Goal: Task Accomplishment & Management: Manage account settings

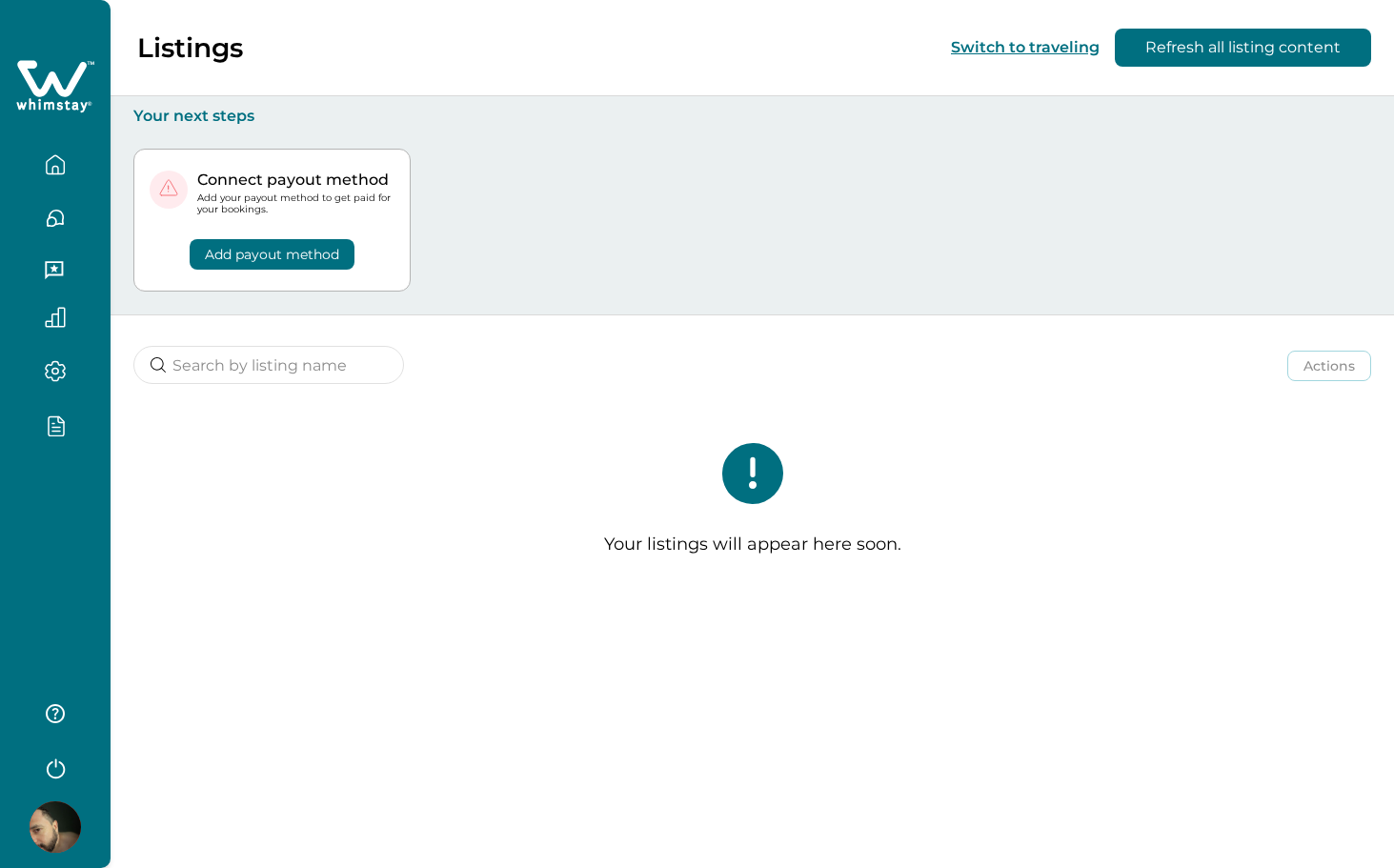
click at [42, 510] on div at bounding box center [55, 434] width 110 height 868
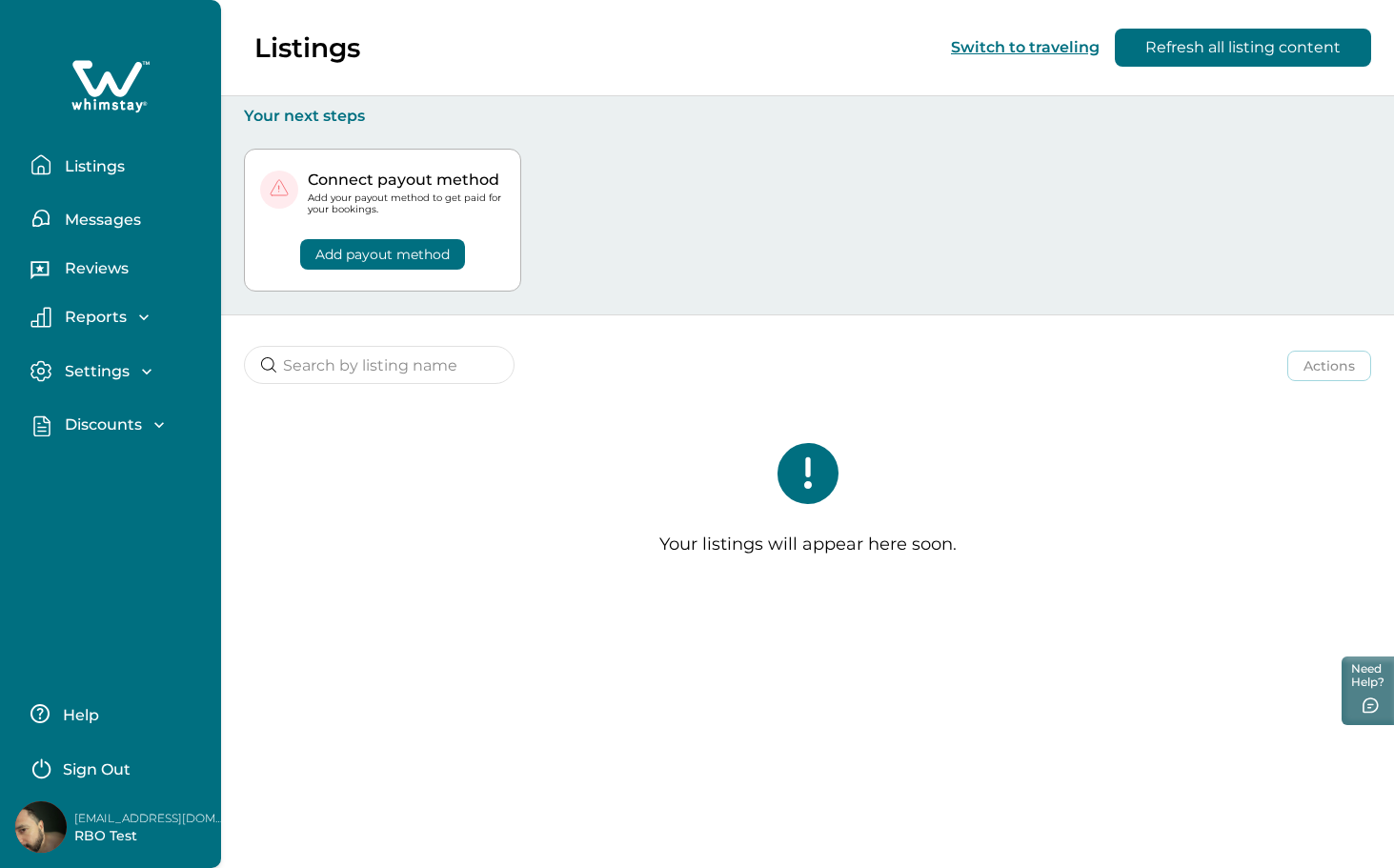
click at [102, 416] on p "Discounts" at bounding box center [101, 425] width 83 height 19
click at [97, 464] on p "Discounts" at bounding box center [101, 467] width 83 height 19
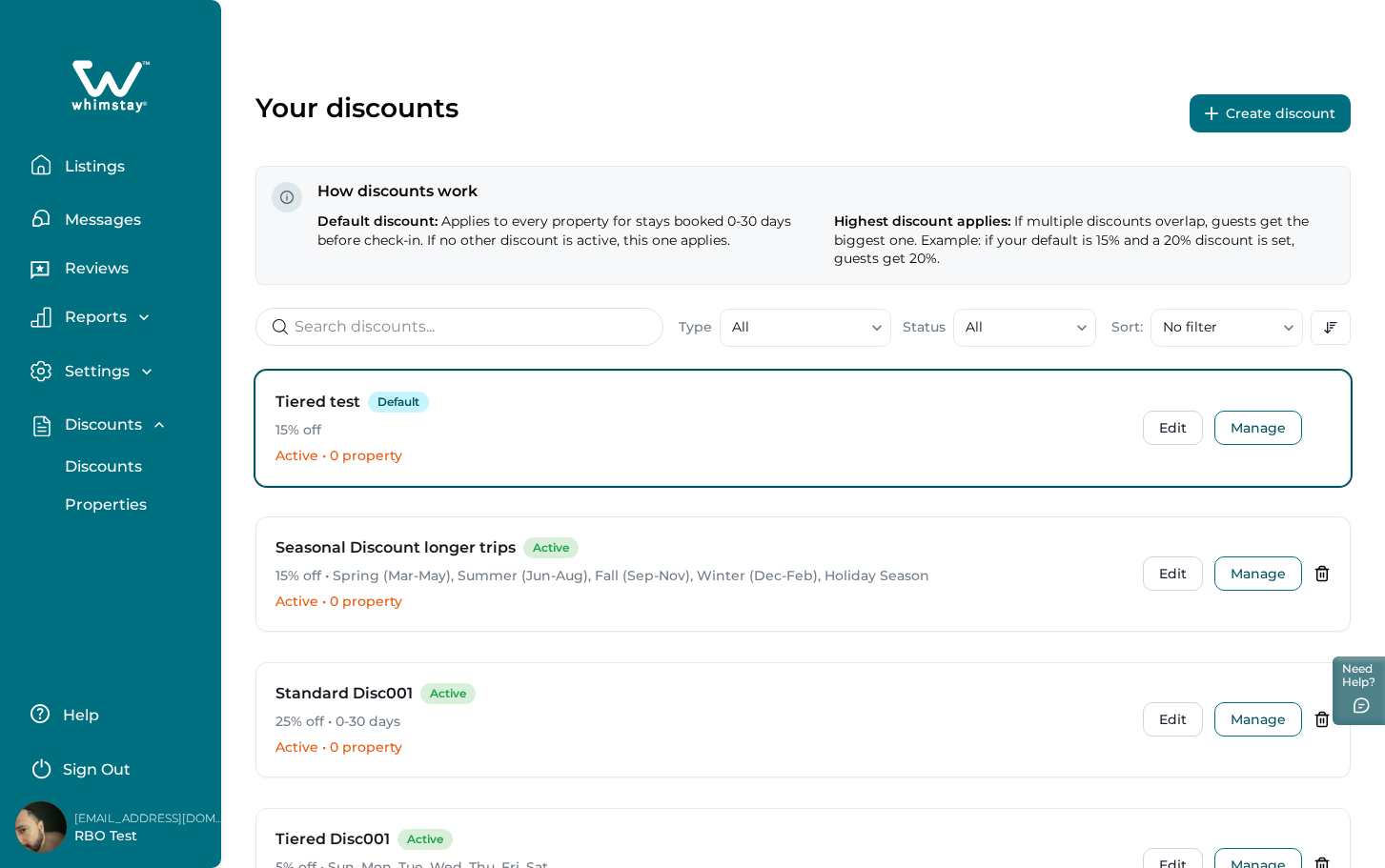
click at [97, 161] on p "Listings" at bounding box center [92, 167] width 65 height 19
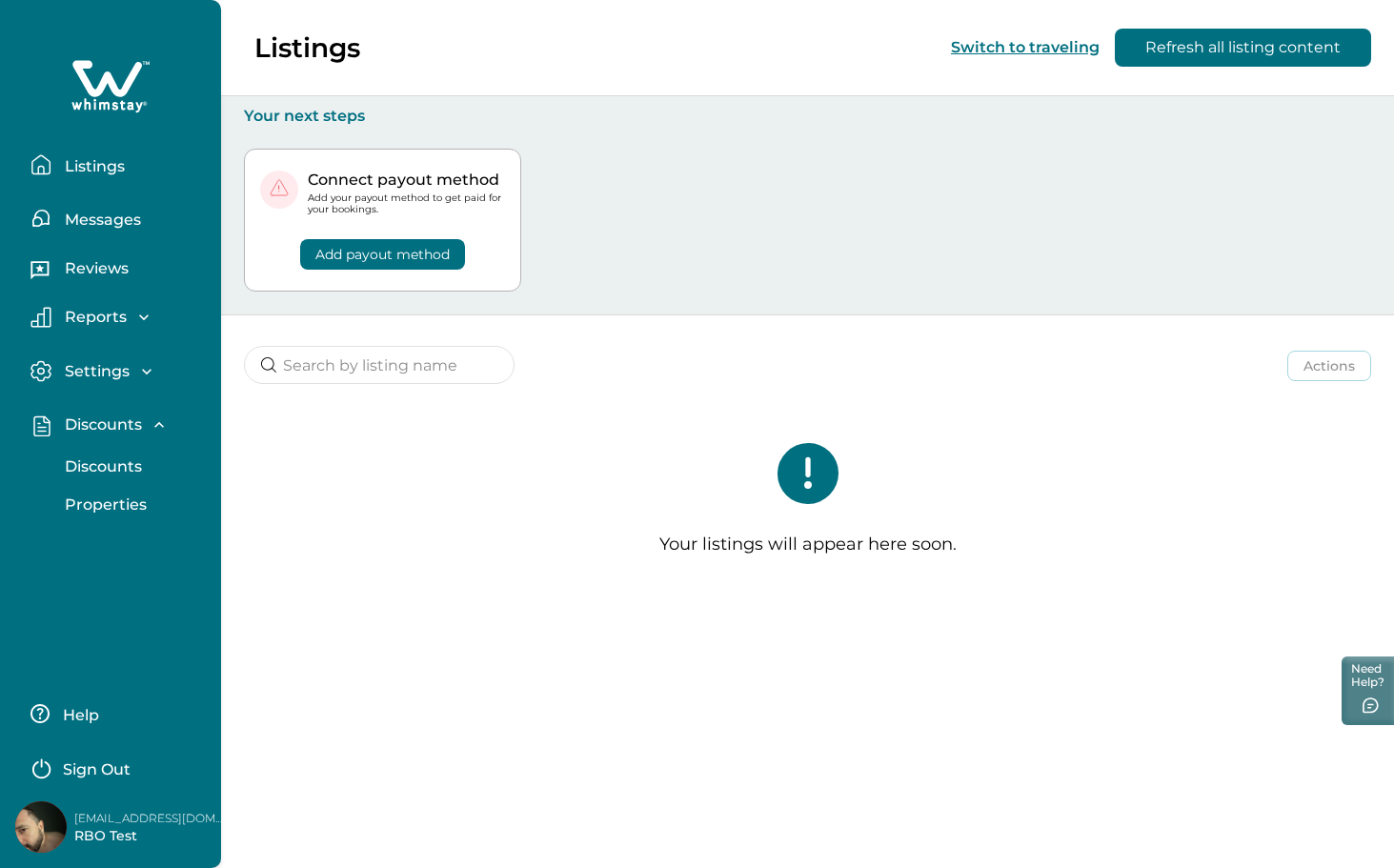
click at [85, 474] on p "Discounts" at bounding box center [101, 467] width 83 height 19
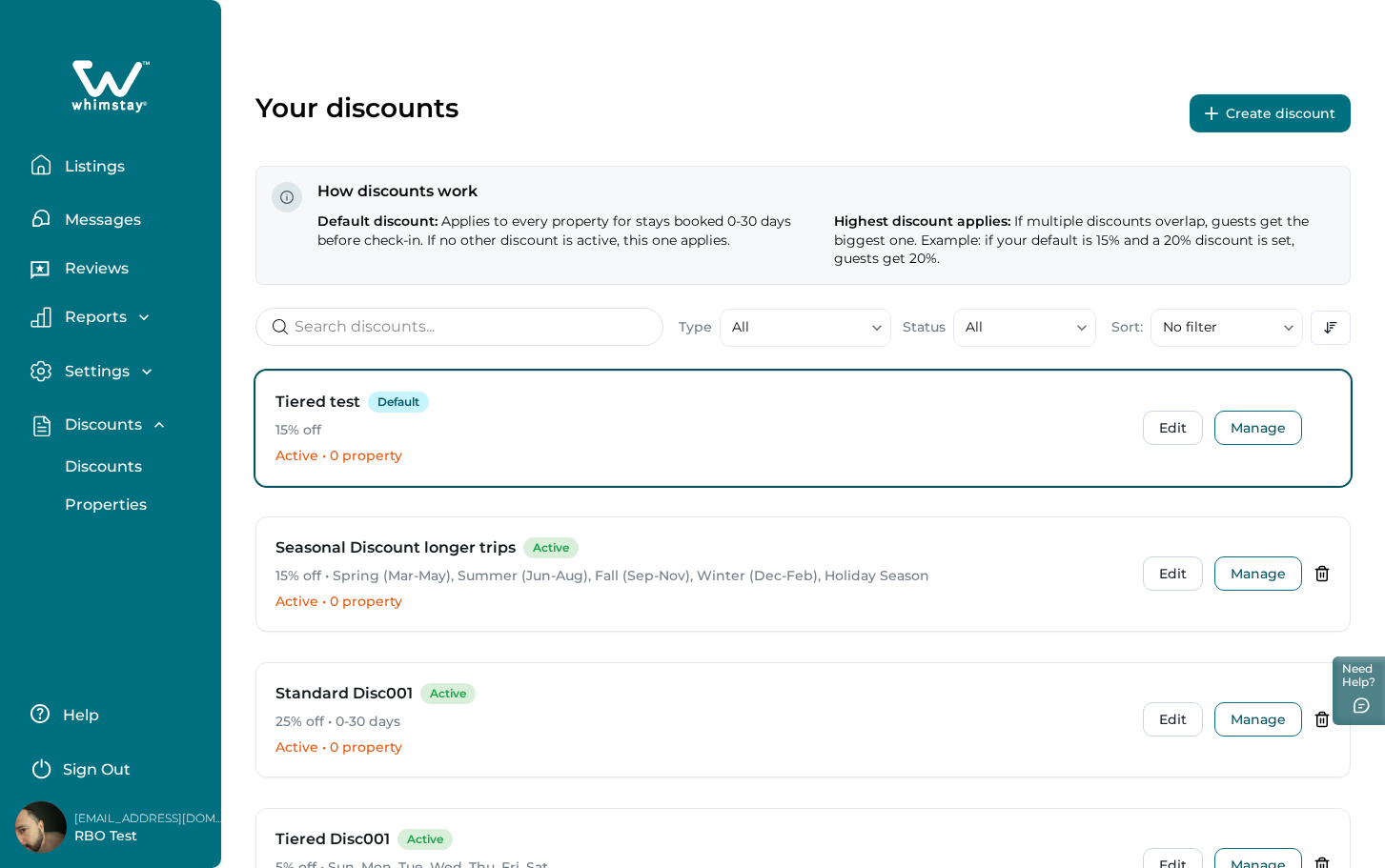
click at [1267, 100] on button "Create discount" at bounding box center [1270, 113] width 161 height 38
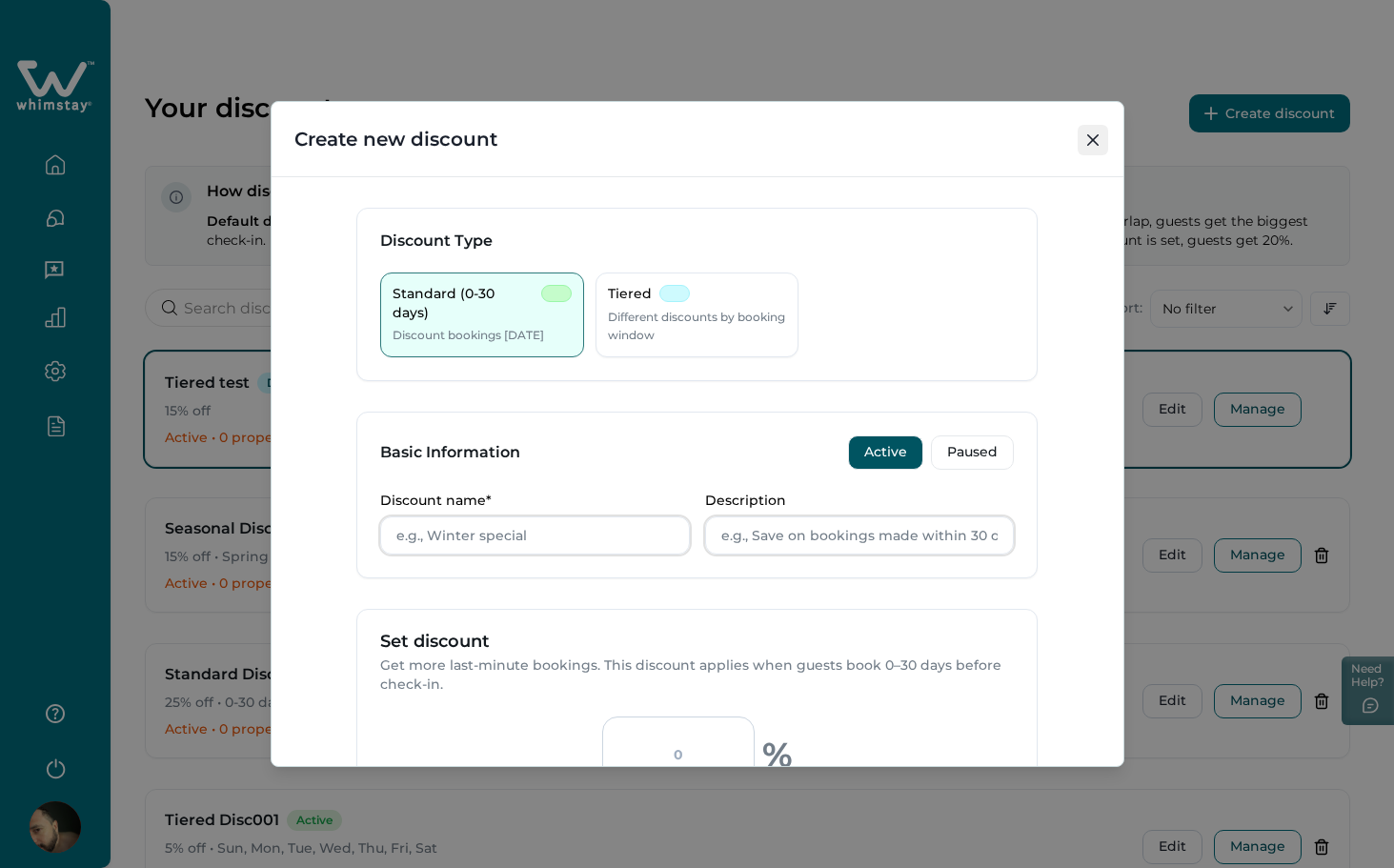
click at [1098, 141] on button "Close" at bounding box center [1093, 140] width 31 height 31
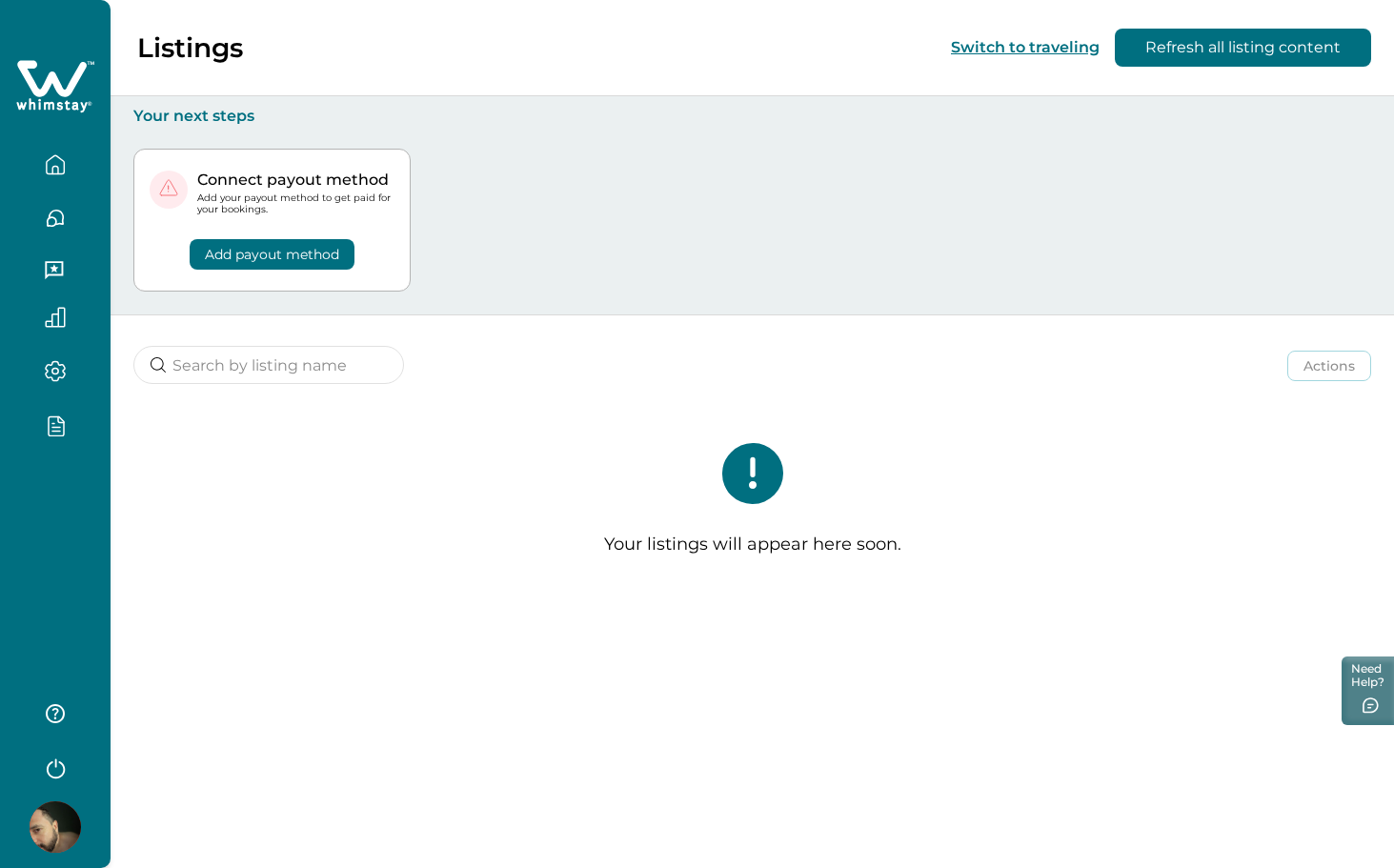
click at [47, 488] on div at bounding box center [55, 434] width 110 height 868
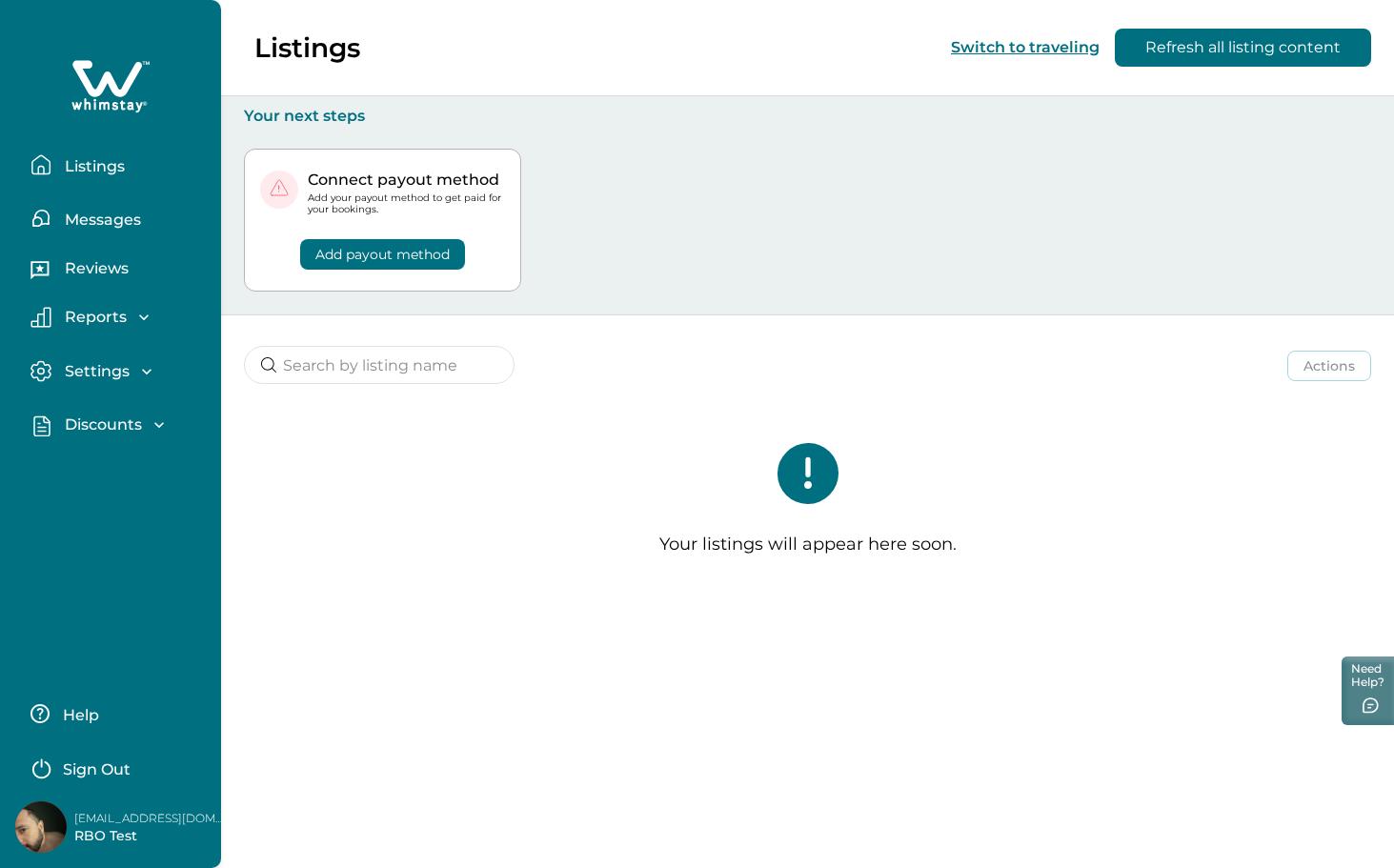
click at [96, 770] on p "Sign Out" at bounding box center [96, 770] width 67 height 19
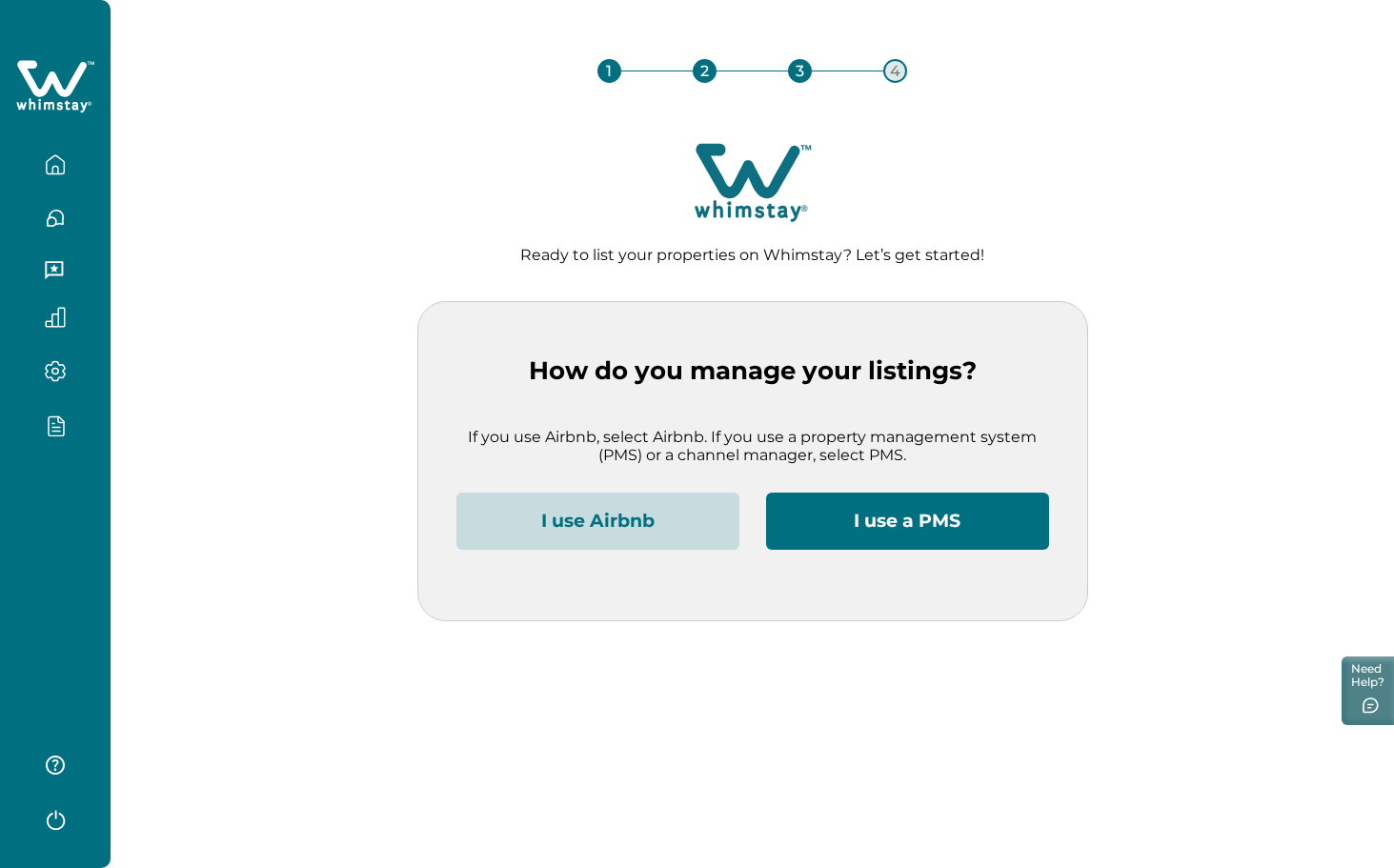
click at [8, 625] on div at bounding box center [55, 434] width 110 height 868
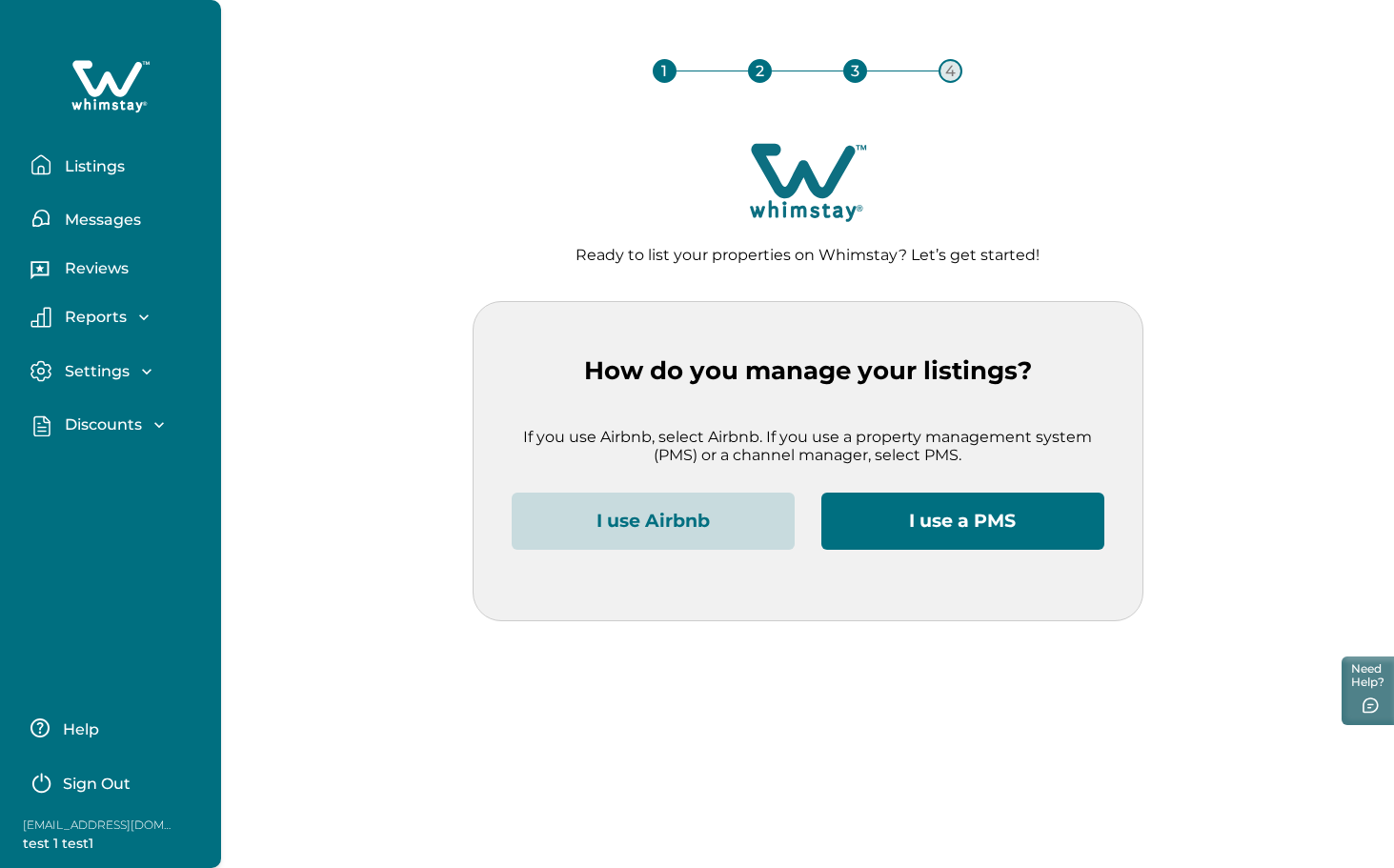
click at [105, 782] on p "Sign Out" at bounding box center [96, 784] width 67 height 19
